Goal: Task Accomplishment & Management: Use online tool/utility

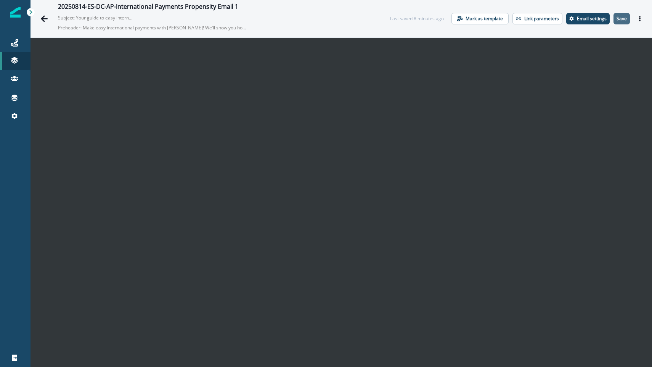
click at [617, 19] on p "Save" at bounding box center [622, 18] width 10 height 5
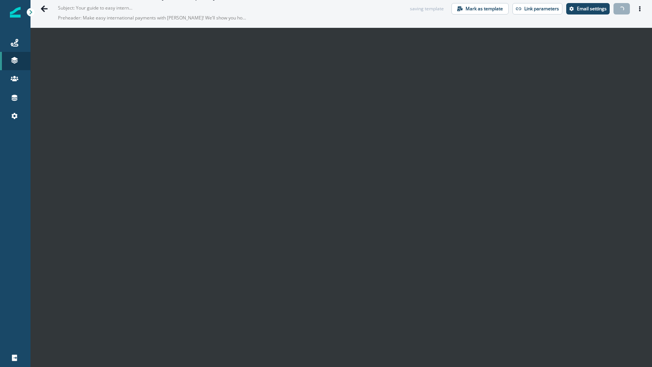
scroll to position [11, 0]
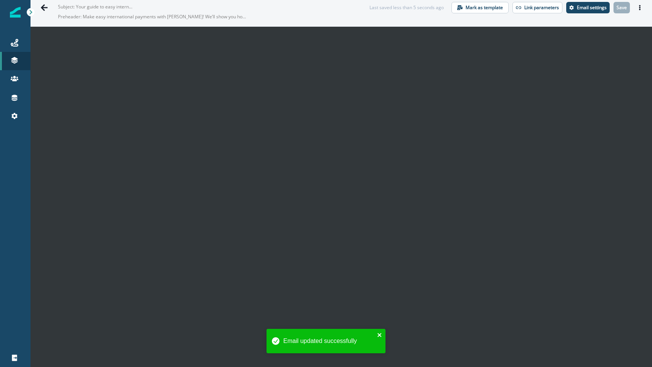
click at [378, 335] on icon "close" at bounding box center [379, 335] width 5 height 6
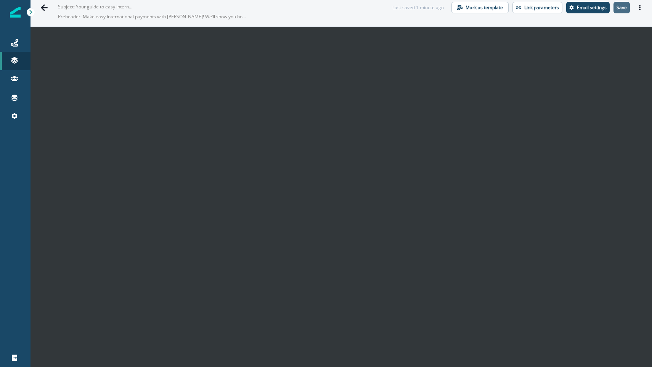
click at [617, 9] on p "Save" at bounding box center [622, 7] width 10 height 5
click at [634, 8] on button "Actions" at bounding box center [640, 7] width 12 height 11
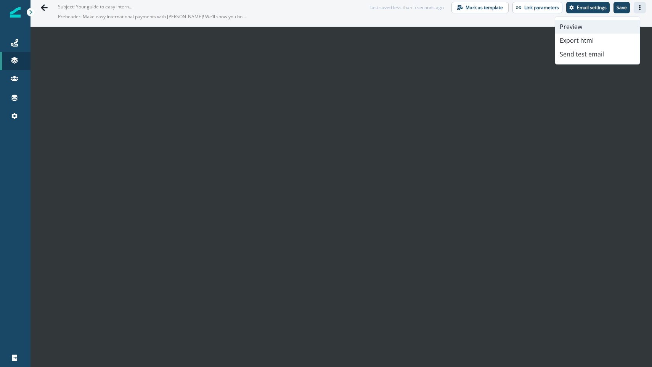
click at [583, 28] on button "Preview" at bounding box center [597, 27] width 85 height 14
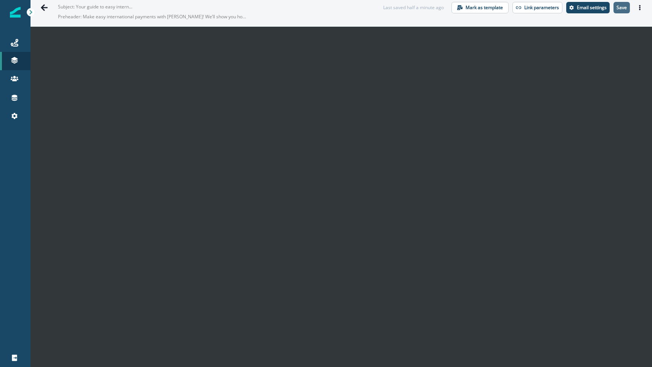
click at [619, 10] on p "Save" at bounding box center [622, 7] width 10 height 5
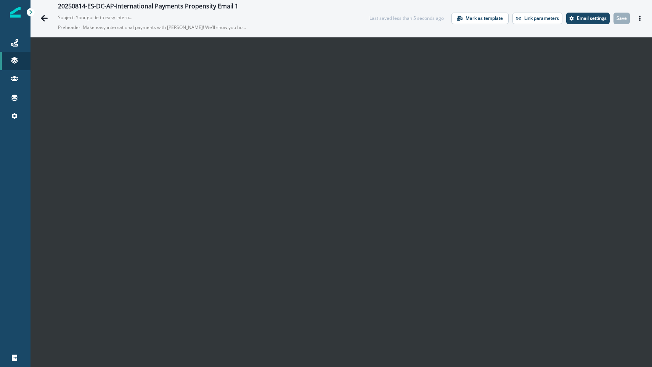
scroll to position [0, 0]
